Goal: Find contact information: Find contact information

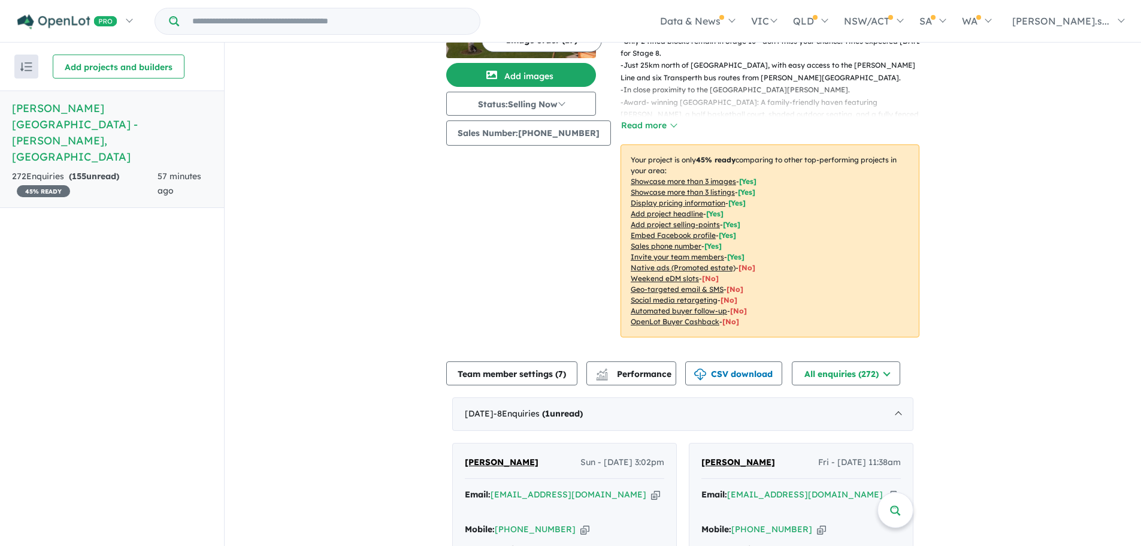
scroll to position [180, 0]
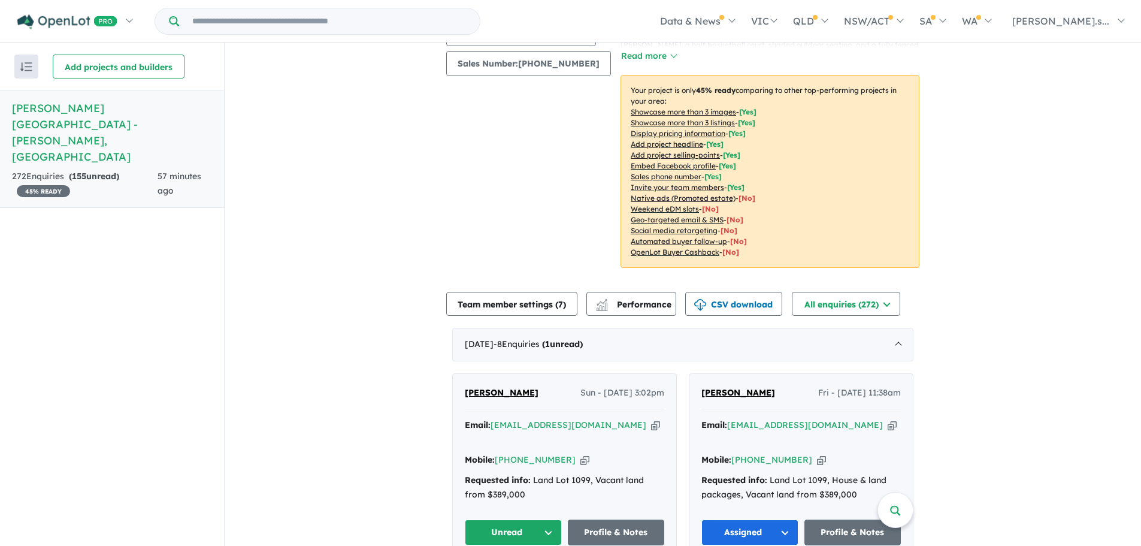
click at [581, 454] on icon "button" at bounding box center [585, 460] width 9 height 13
drag, startPoint x: 528, startPoint y: 376, endPoint x: 392, endPoint y: 371, distance: 136.7
drag, startPoint x: 585, startPoint y: 428, endPoint x: 511, endPoint y: 428, distance: 73.7
click at [511, 453] on div "Mobile: +61 426 995 259 Copied!" at bounding box center [565, 460] width 200 height 14
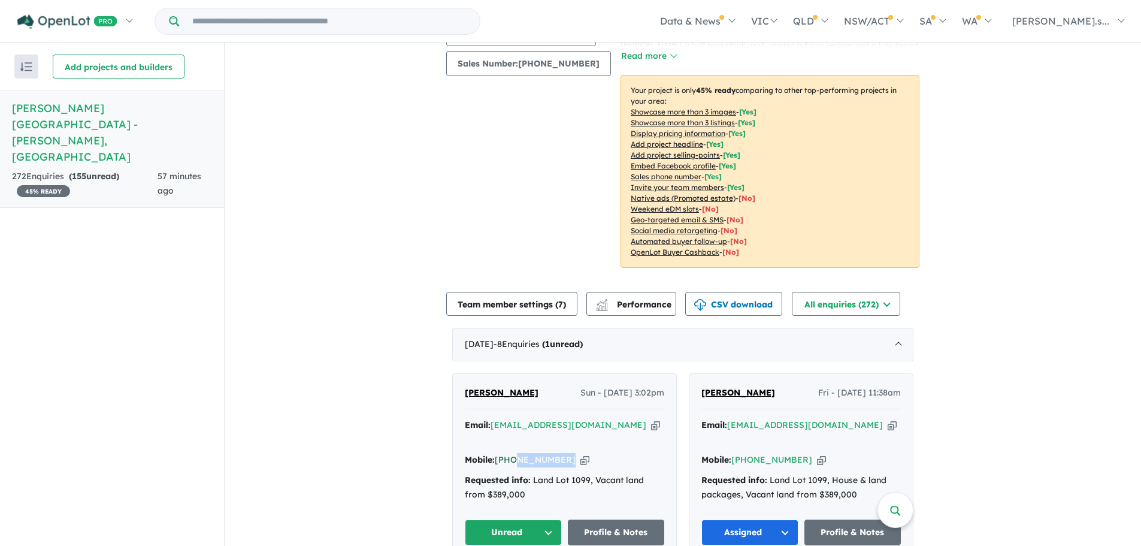
copy div "426 995 259 Copied!"
click at [615, 453] on div "Mobile: +61 426 995 259 Copied!" at bounding box center [565, 460] width 200 height 14
click at [651, 419] on icon "button" at bounding box center [655, 425] width 9 height 13
copy div "426 995 259 Copied!"
click at [537, 519] on button "Unread" at bounding box center [513, 532] width 97 height 26
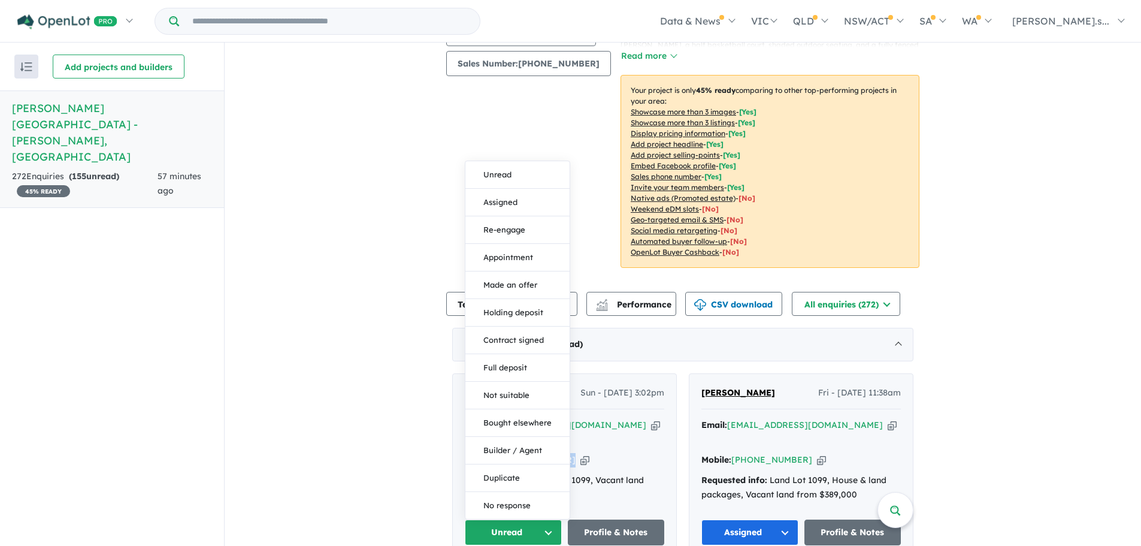
drag, startPoint x: 520, startPoint y: 171, endPoint x: 521, endPoint y: 181, distance: 9.7
click at [521, 189] on button "Assigned" at bounding box center [518, 203] width 104 height 28
